Goal: Task Accomplishment & Management: Manage account settings

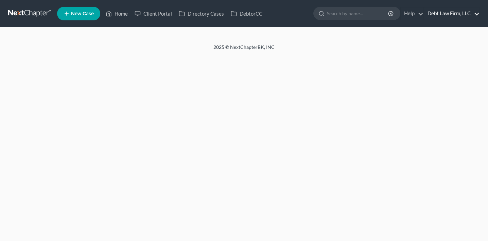
click at [458, 14] on link "Debt Law Firm, LLC" at bounding box center [451, 13] width 55 height 12
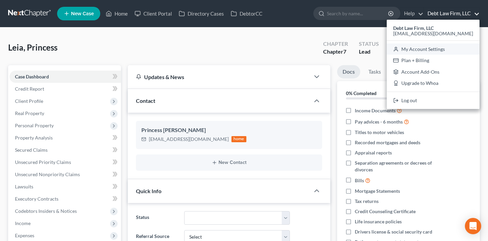
click at [449, 46] on link "My Account Settings" at bounding box center [433, 50] width 93 height 12
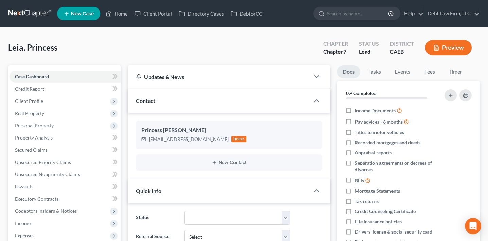
select select "24"
select select "36"
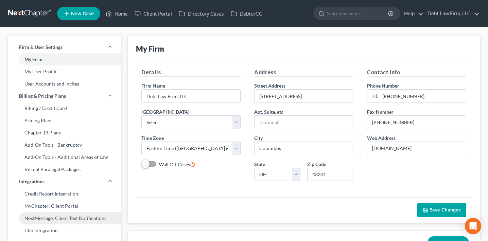
click at [76, 221] on link "NextMessage: Client Text Notifications" at bounding box center [64, 218] width 113 height 12
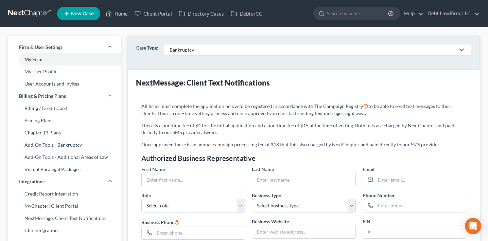
select select "61"
select select "24"
select select "36"
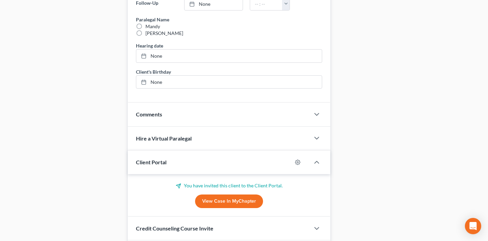
scroll to position [434, 0]
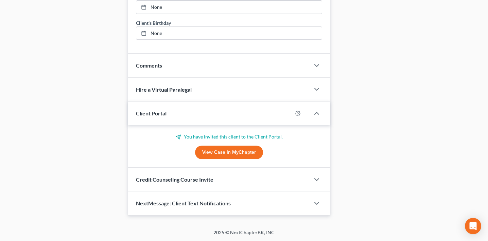
click at [203, 209] on div "NextMessage: Client Text Notifications" at bounding box center [219, 203] width 182 height 23
